Goal: Transaction & Acquisition: Purchase product/service

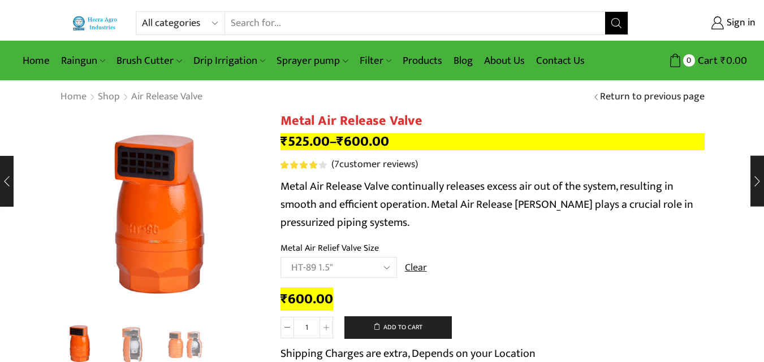
select select "ht-89-1-5"
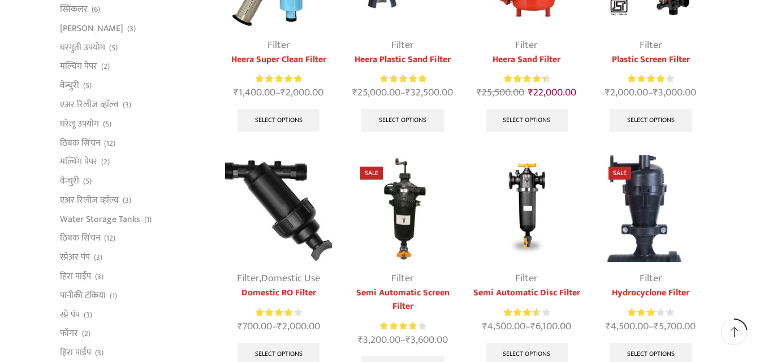
scroll to position [226, 0]
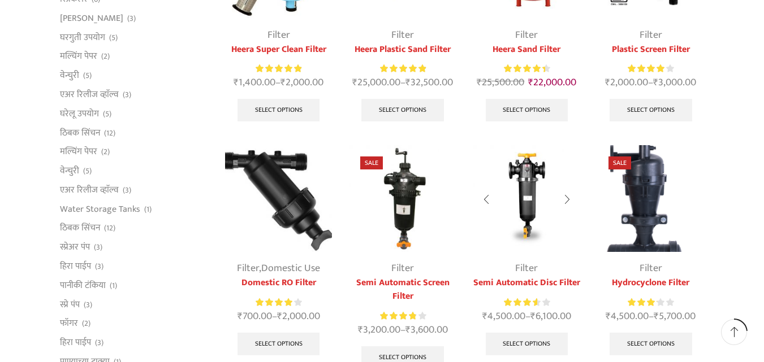
click at [524, 196] on img at bounding box center [526, 198] width 107 height 107
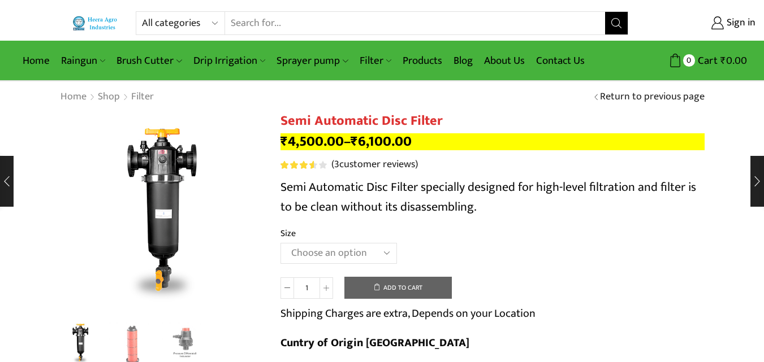
click at [318, 254] on select "Choose an option 2" Disc Filter 2.5" Disc Filter 3" Disc Filter" at bounding box center [338, 253] width 116 height 21
click at [280, 243] on select "Choose an option 2" Disc Filter 2.5" Disc Filter 3" Disc Filter" at bounding box center [338, 253] width 116 height 21
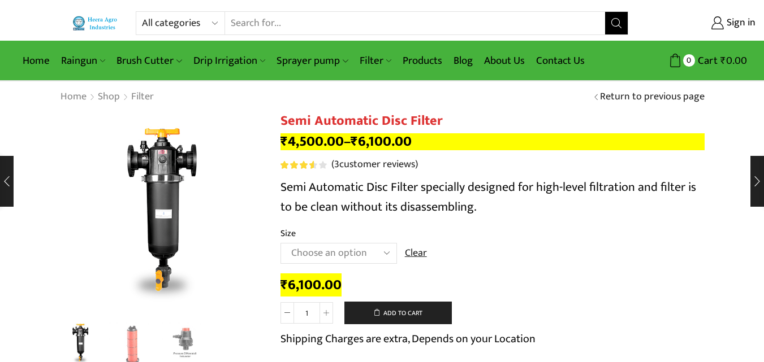
click at [333, 252] on select "Choose an option 2" Disc Filter 2.5" Disc Filter 3" Disc Filter" at bounding box center [338, 253] width 116 height 21
click at [280, 243] on select "Choose an option 2" Disc Filter 2.5" Disc Filter 3" Disc Filter" at bounding box center [338, 253] width 116 height 21
click at [325, 252] on select "Choose an option 2" Disc Filter 2.5" Disc Filter 3" Disc Filter" at bounding box center [338, 253] width 116 height 21
click at [280, 243] on select "Choose an option 2" Disc Filter 2.5" Disc Filter 3" Disc Filter" at bounding box center [338, 253] width 116 height 21
select select "2" Disc Filter"
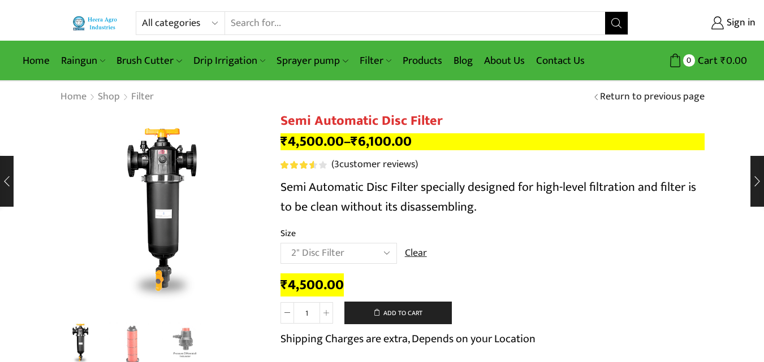
click at [326, 248] on select "Choose an option 2" Disc Filter 2.5" Disc Filter 3" Disc Filter" at bounding box center [338, 253] width 116 height 21
click at [471, 270] on td "Choose an option 2" Disc Filter 2.5" Disc Filter 3" Disc Filter Clear" at bounding box center [492, 258] width 424 height 31
